Goal: Task Accomplishment & Management: Complete application form

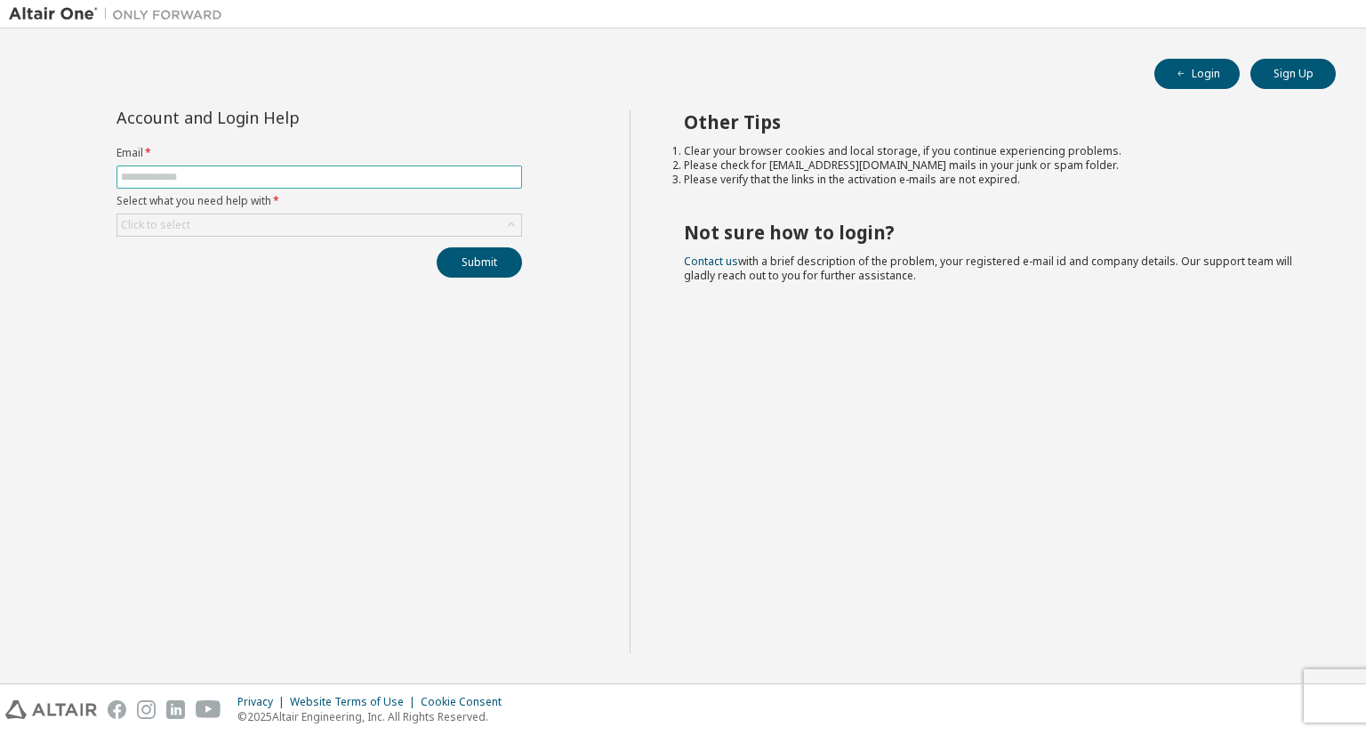
drag, startPoint x: 0, startPoint y: 0, endPoint x: 187, endPoint y: 179, distance: 258.6
click at [187, 179] on input "text" at bounding box center [319, 177] width 397 height 14
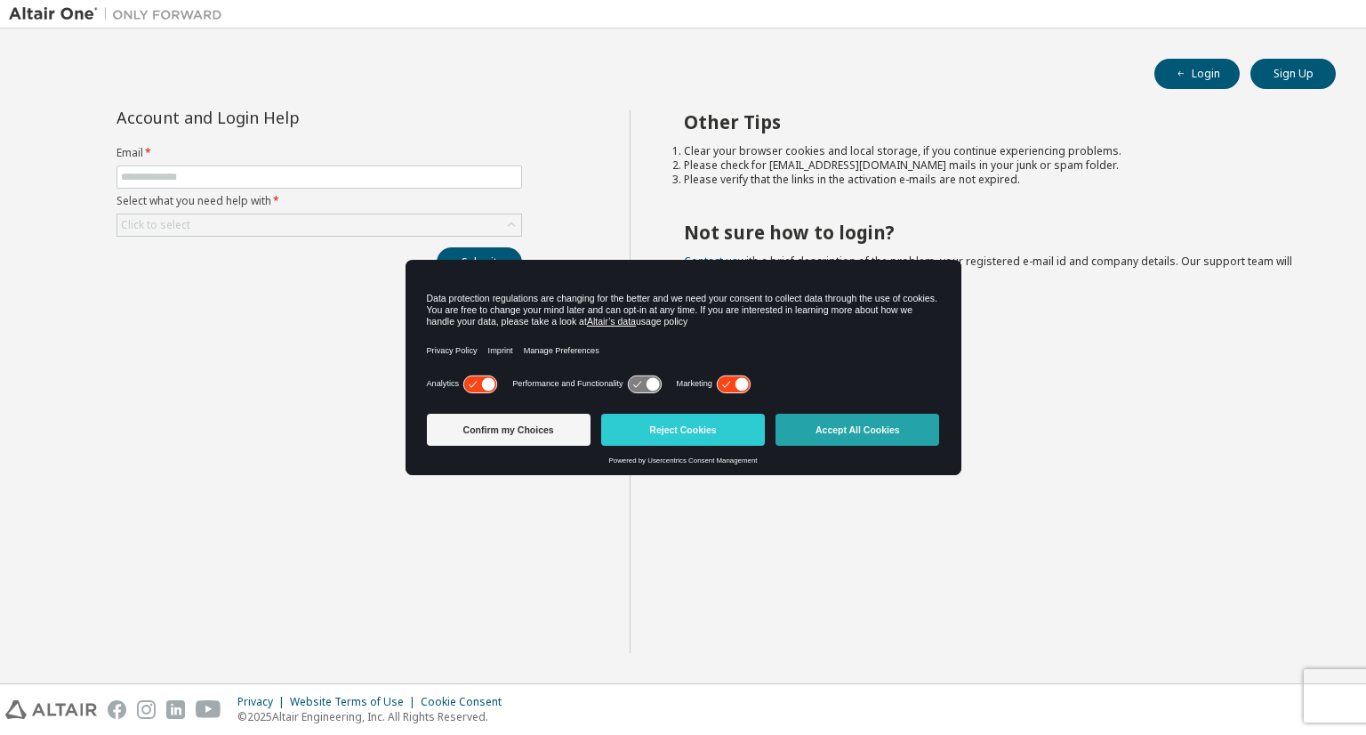
click at [870, 436] on button "Accept All Cookies" at bounding box center [858, 430] width 164 height 32
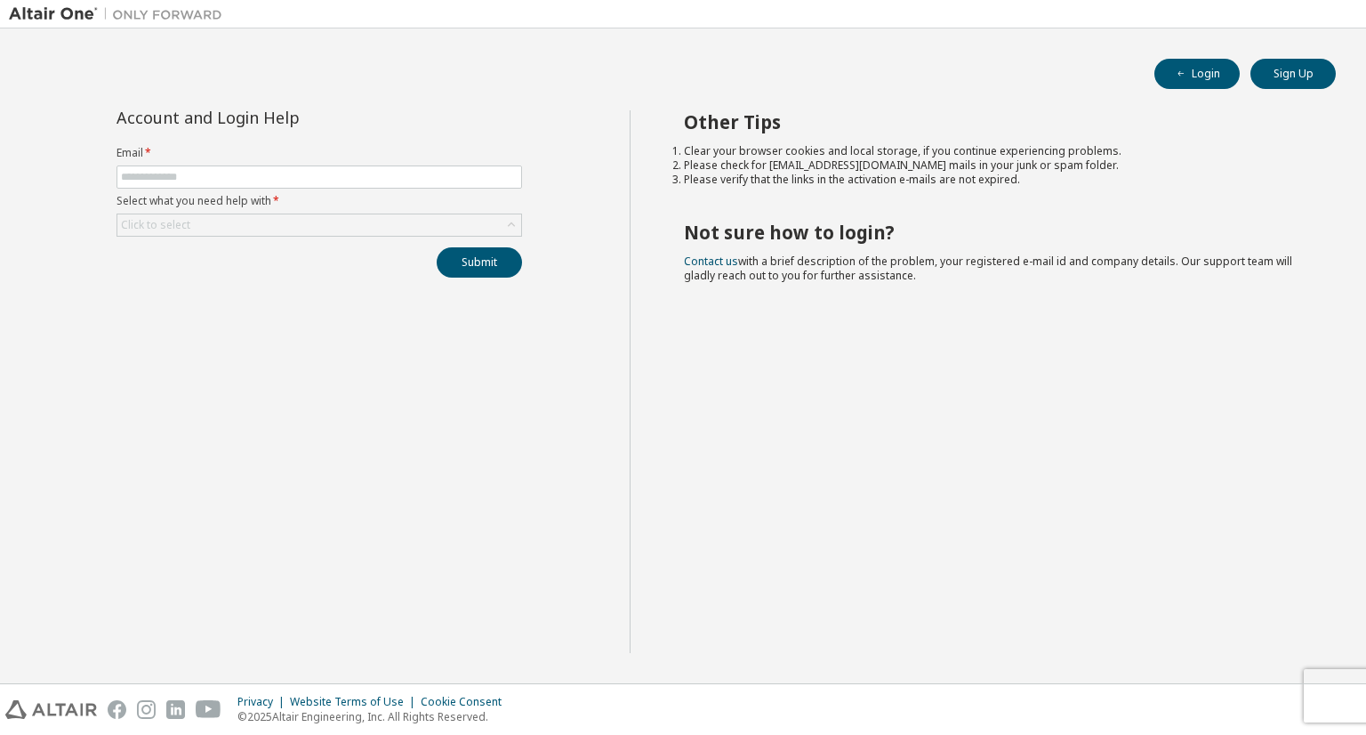
click at [231, 291] on div "Account and Login Help Email * Select what you need help with * Click to select…" at bounding box center [319, 381] width 621 height 543
click at [221, 227] on div "Click to select" at bounding box center [319, 224] width 404 height 21
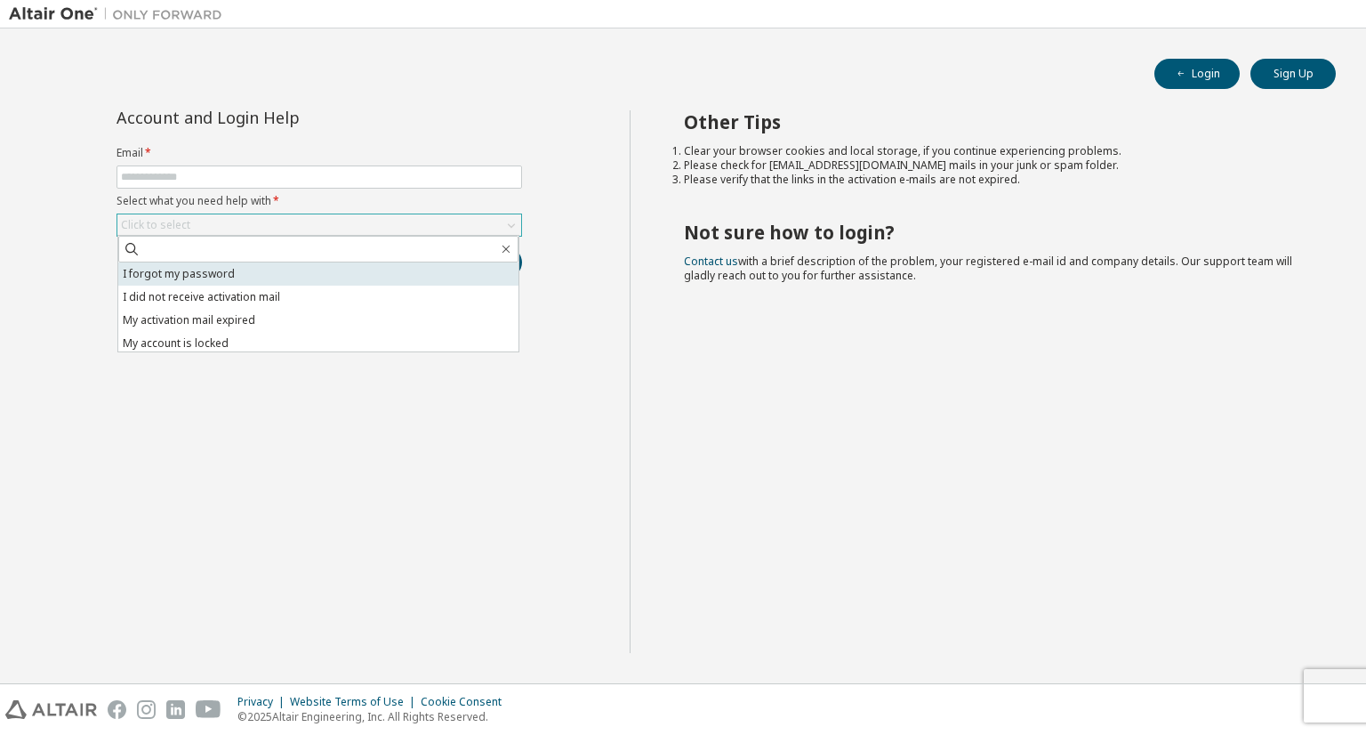
click at [202, 271] on li "I forgot my password" at bounding box center [318, 273] width 400 height 23
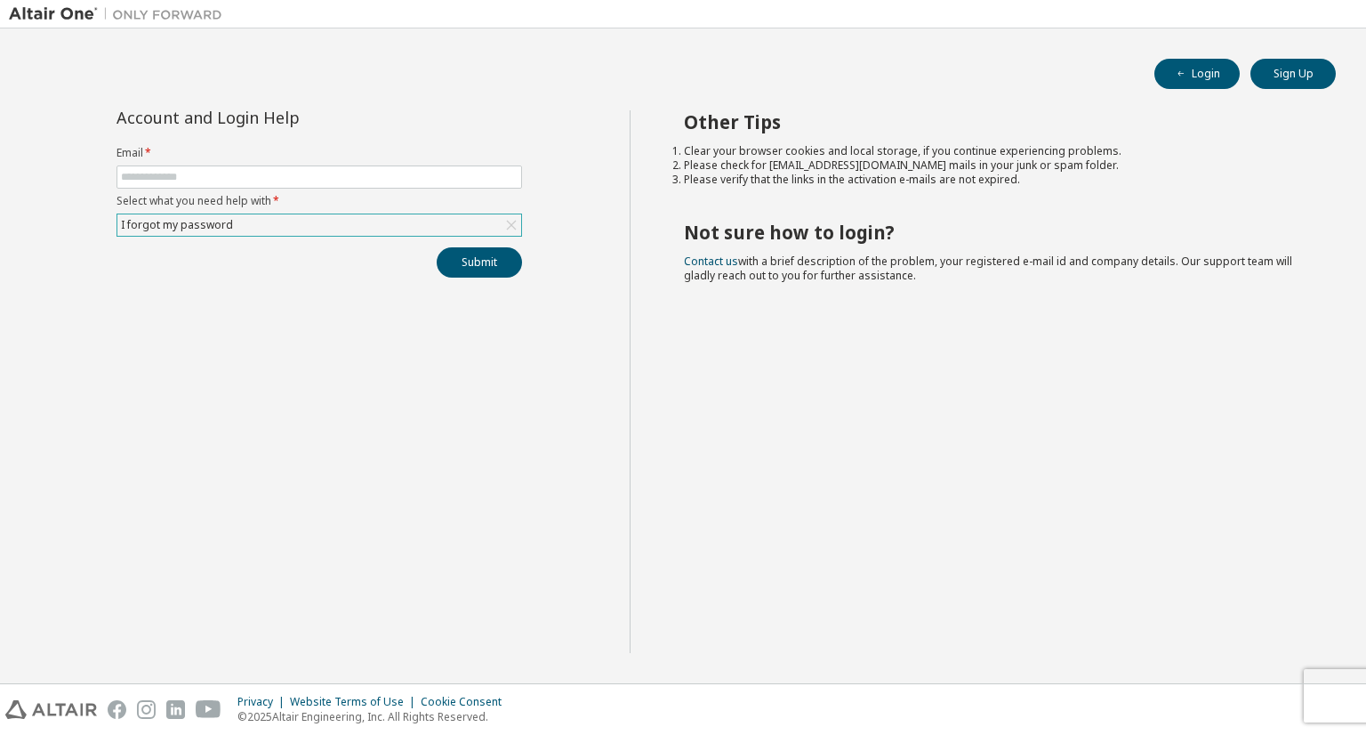
click at [446, 403] on div "Account and Login Help Email * Select what you need help with * I forgot my pas…" at bounding box center [319, 381] width 621 height 543
click at [135, 176] on input "text" at bounding box center [319, 177] width 397 height 14
type input "**********"
click at [235, 278] on div "**********" at bounding box center [319, 381] width 621 height 543
click at [484, 258] on button "Submit" at bounding box center [479, 262] width 85 height 30
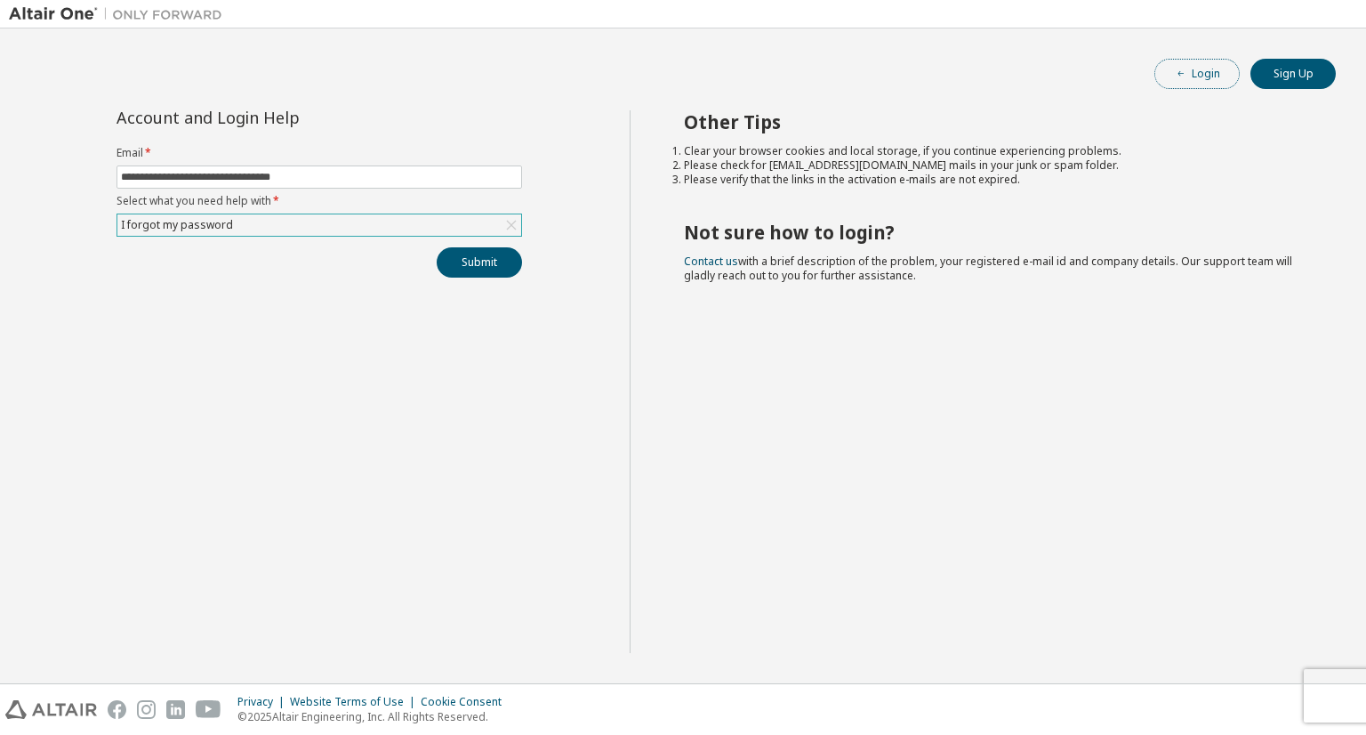
click at [1203, 77] on button "Login" at bounding box center [1197, 74] width 85 height 30
